Goal: Task Accomplishment & Management: Use online tool/utility

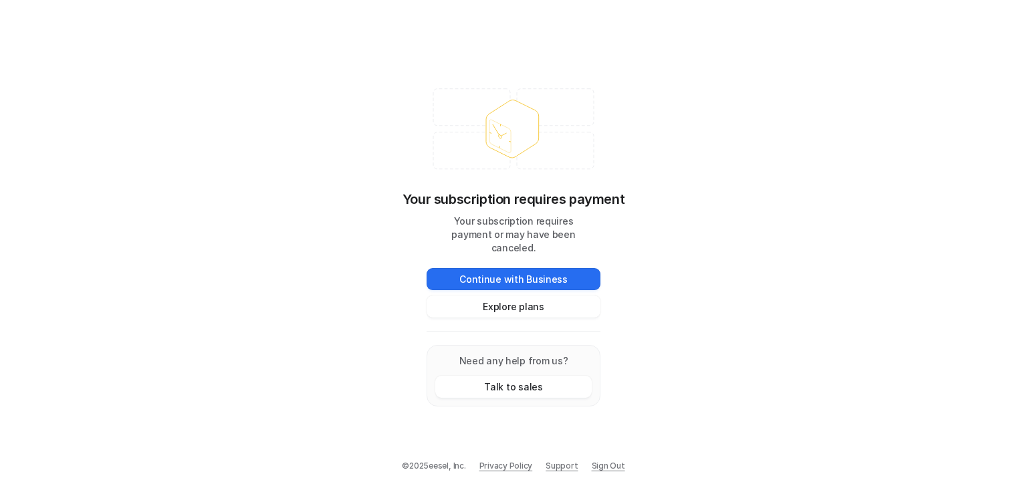
click at [284, 60] on div "Your subscription requires payment Your subscription requires payment or may ha…" at bounding box center [513, 244] width 1027 height 488
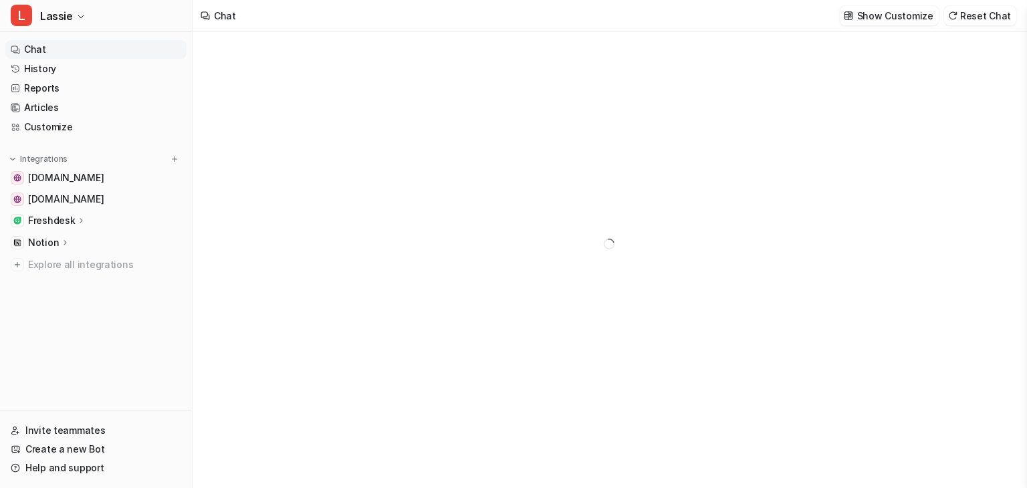
type textarea "**********"
